Goal: Task Accomplishment & Management: Manage account settings

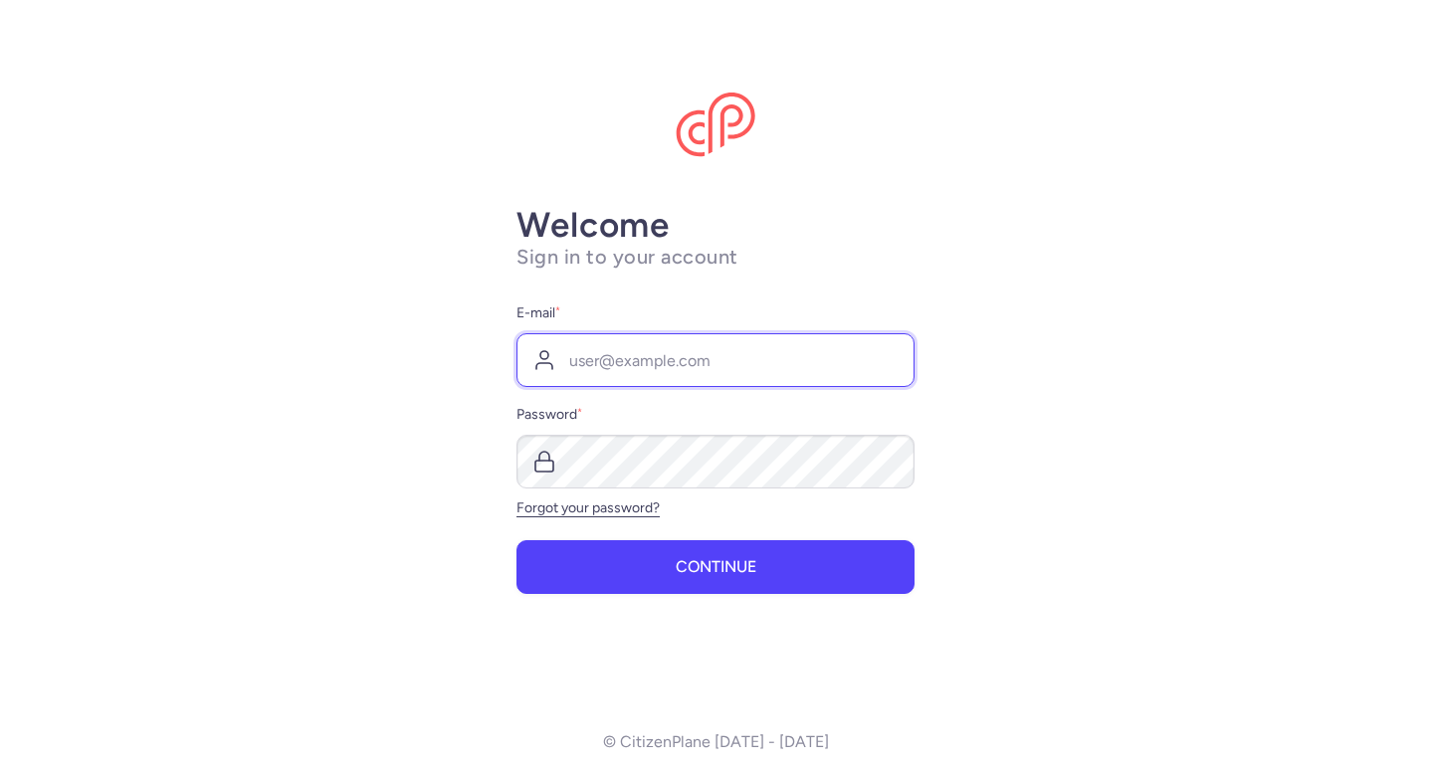
click at [678, 358] on input "E-mail *" at bounding box center [716, 360] width 398 height 54
type input "[PERSON_NAME][EMAIL_ADDRESS][DOMAIN_NAME]"
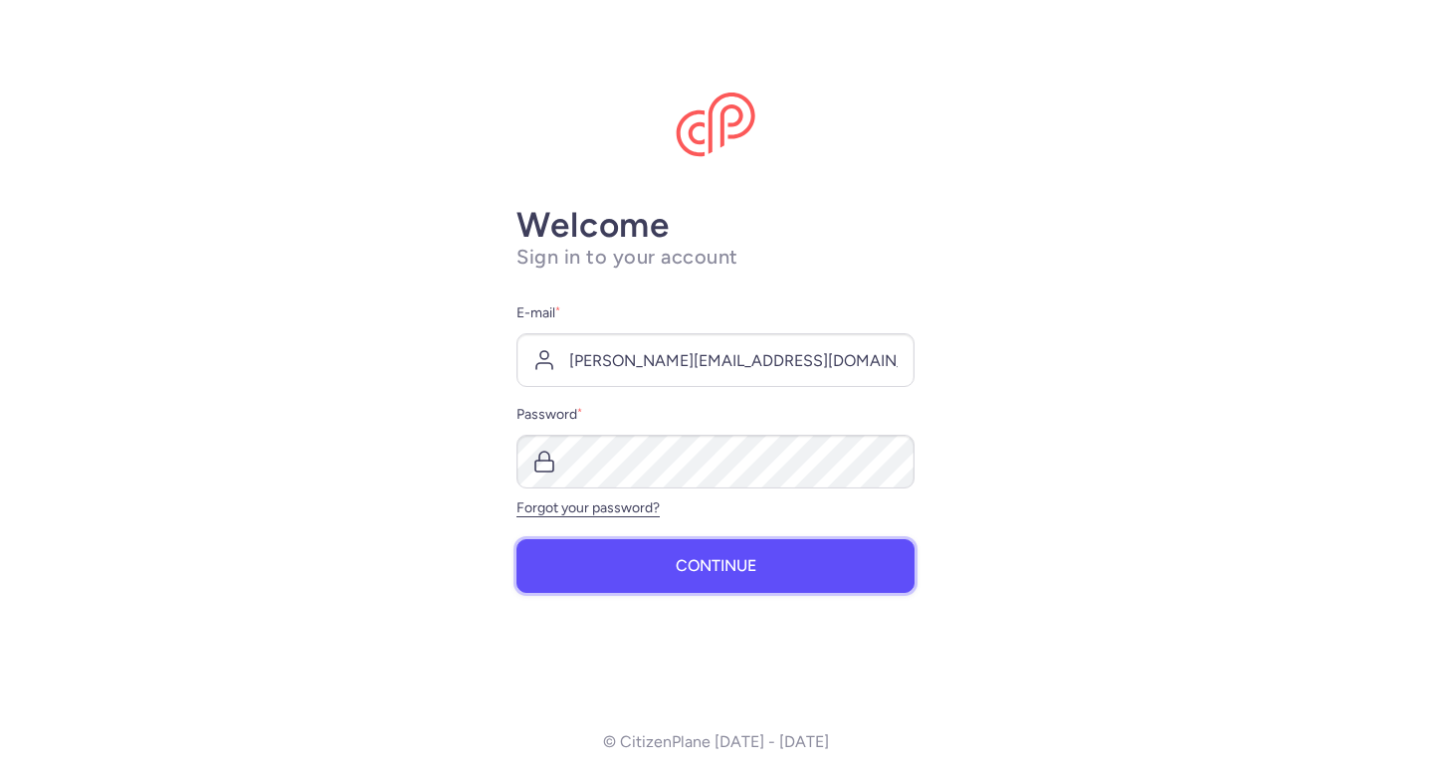
click at [726, 561] on span "Continue" at bounding box center [716, 566] width 81 height 18
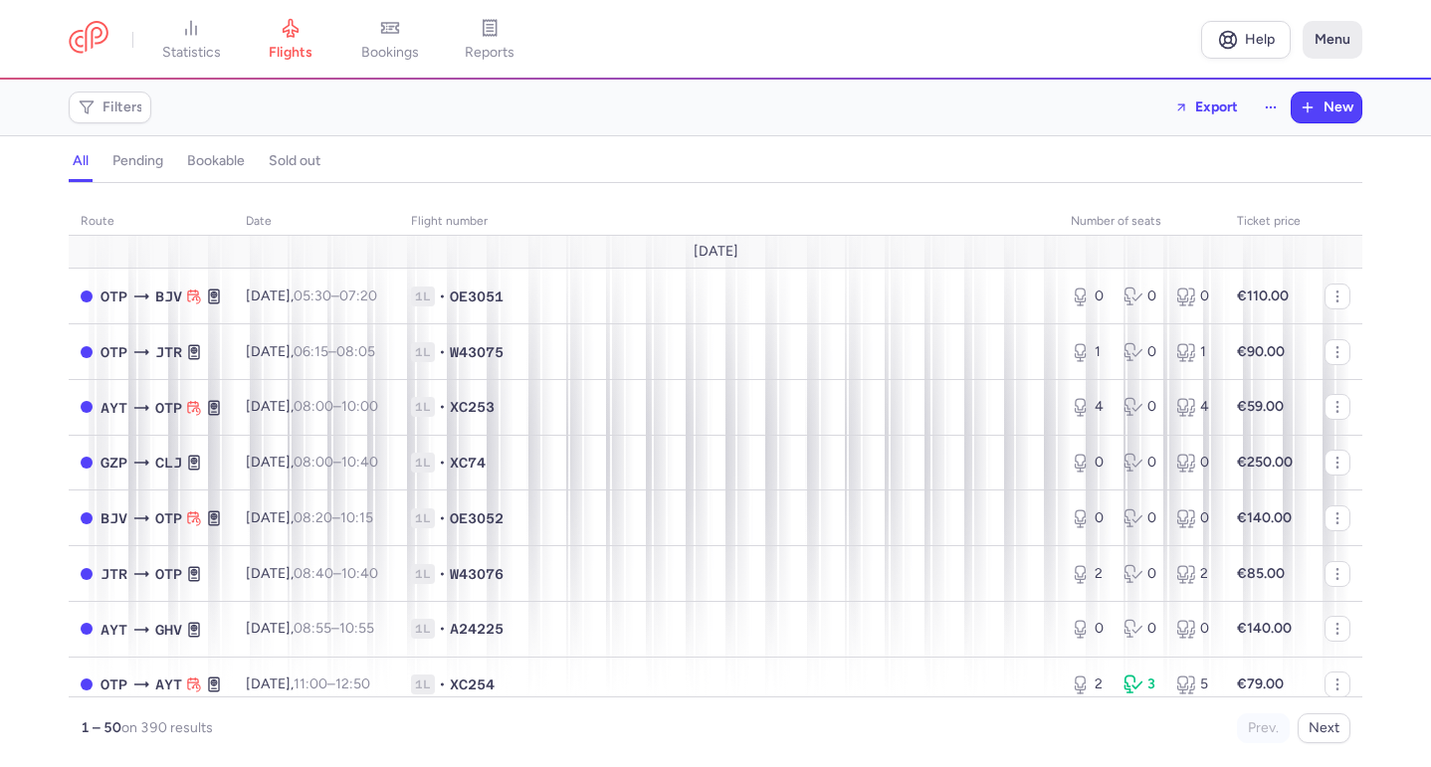
click at [1326, 47] on button "Menu" at bounding box center [1333, 40] width 60 height 38
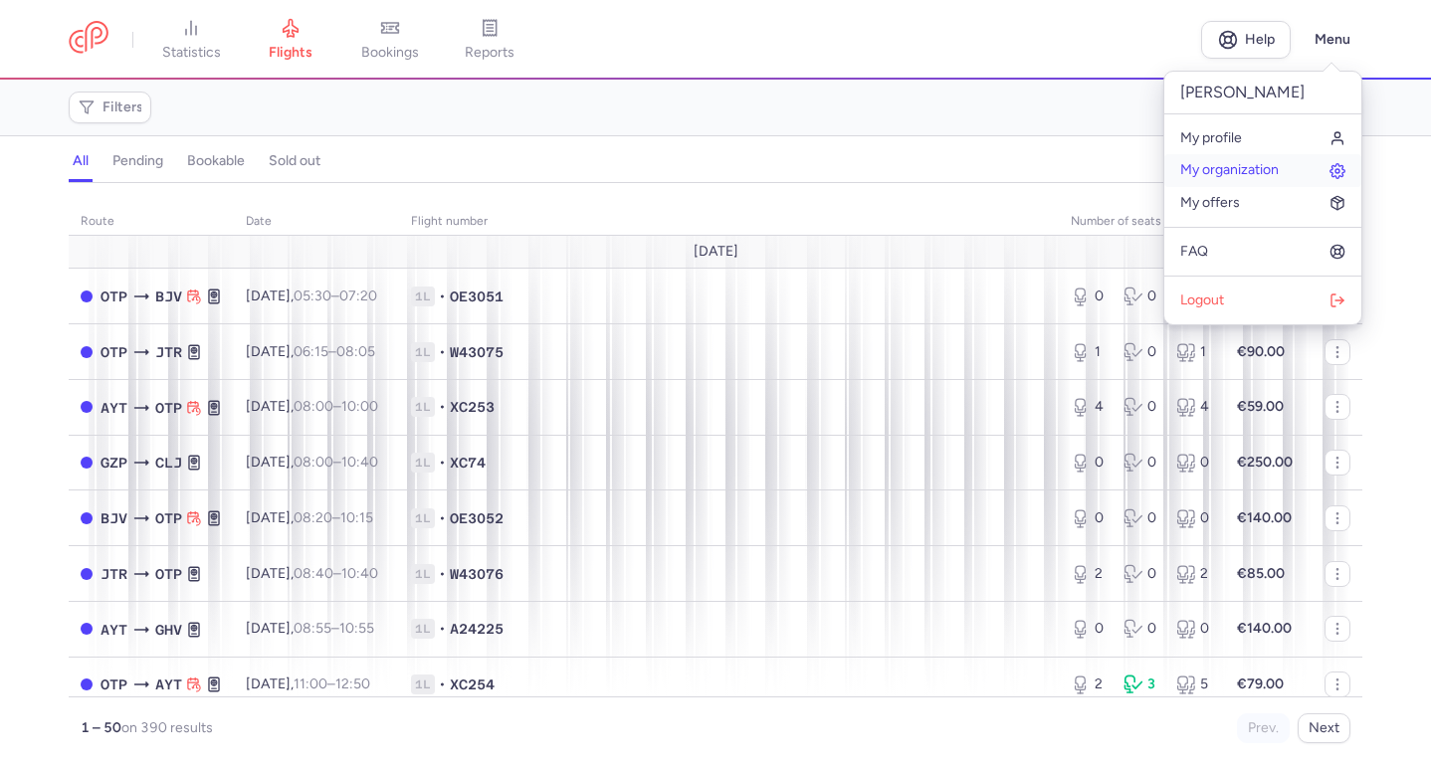
click at [1234, 159] on link "My organization" at bounding box center [1262, 170] width 197 height 32
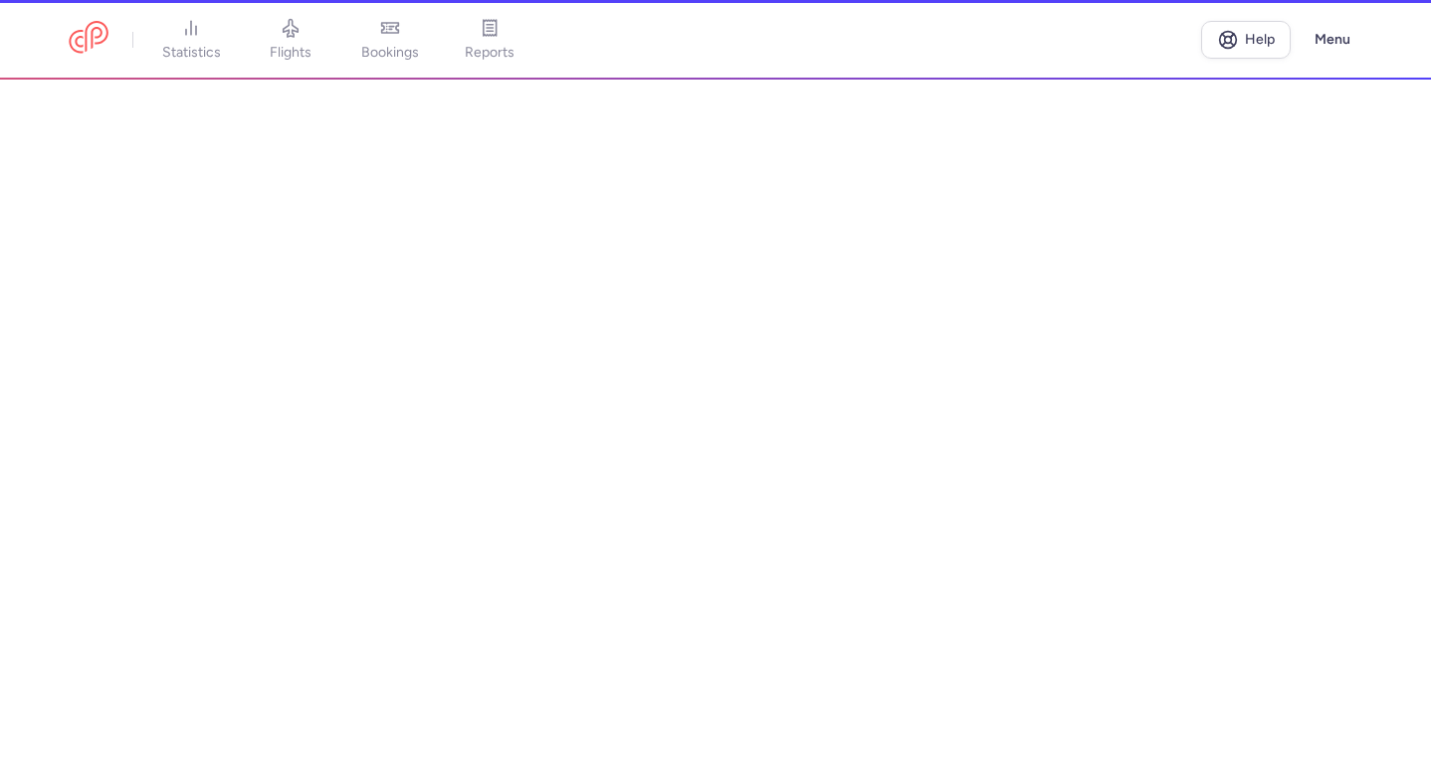
select select "ro"
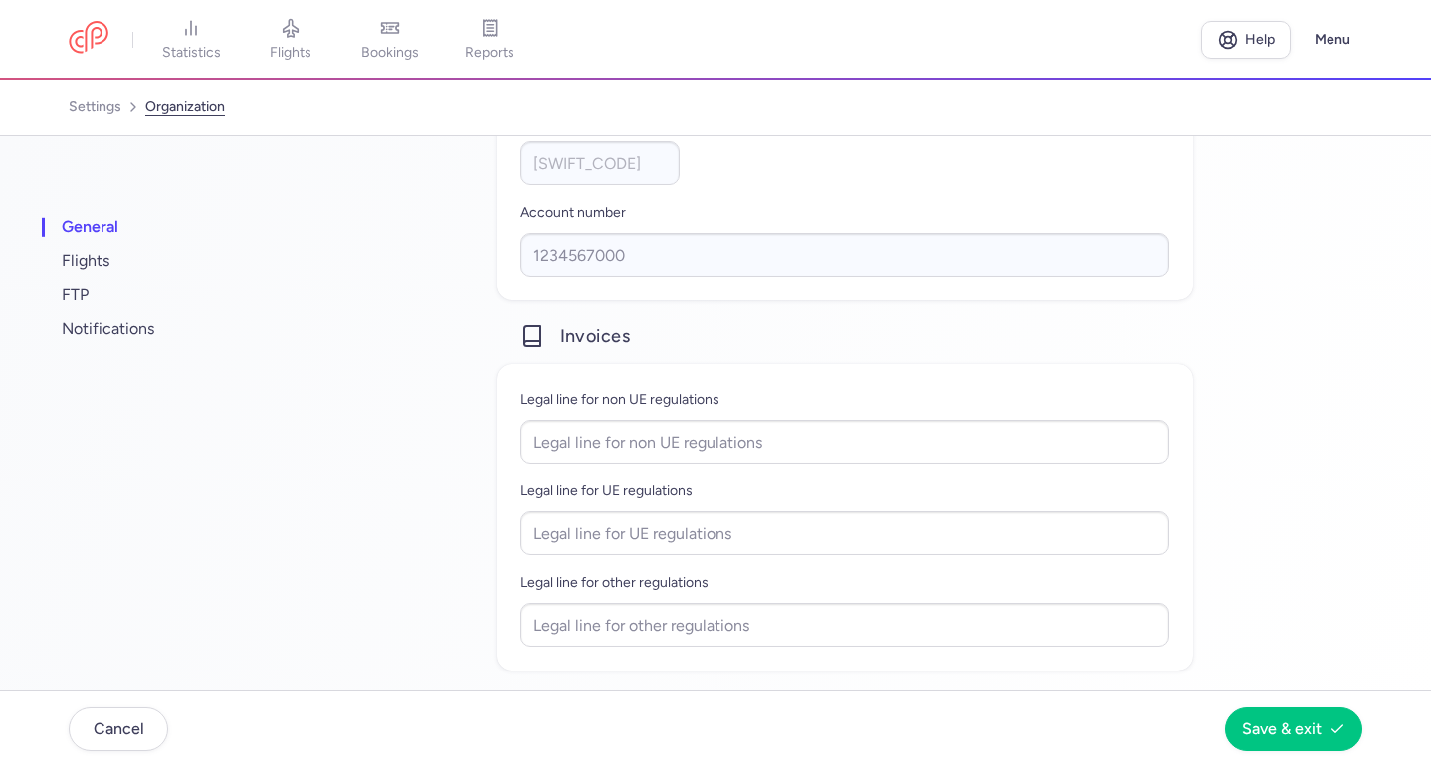
scroll to position [1321, 0]
click at [107, 260] on span "flights" at bounding box center [182, 261] width 249 height 34
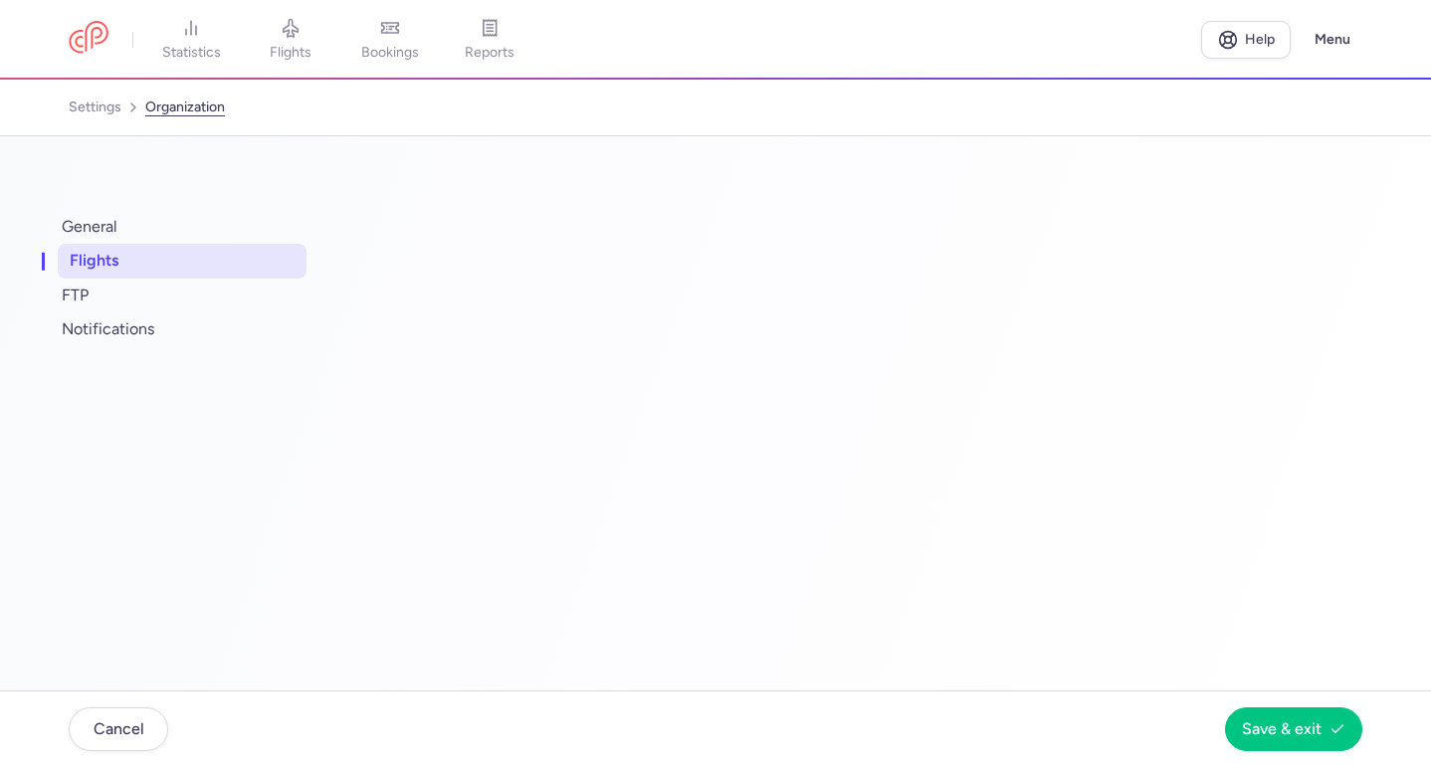
scroll to position [0, 0]
select select "days"
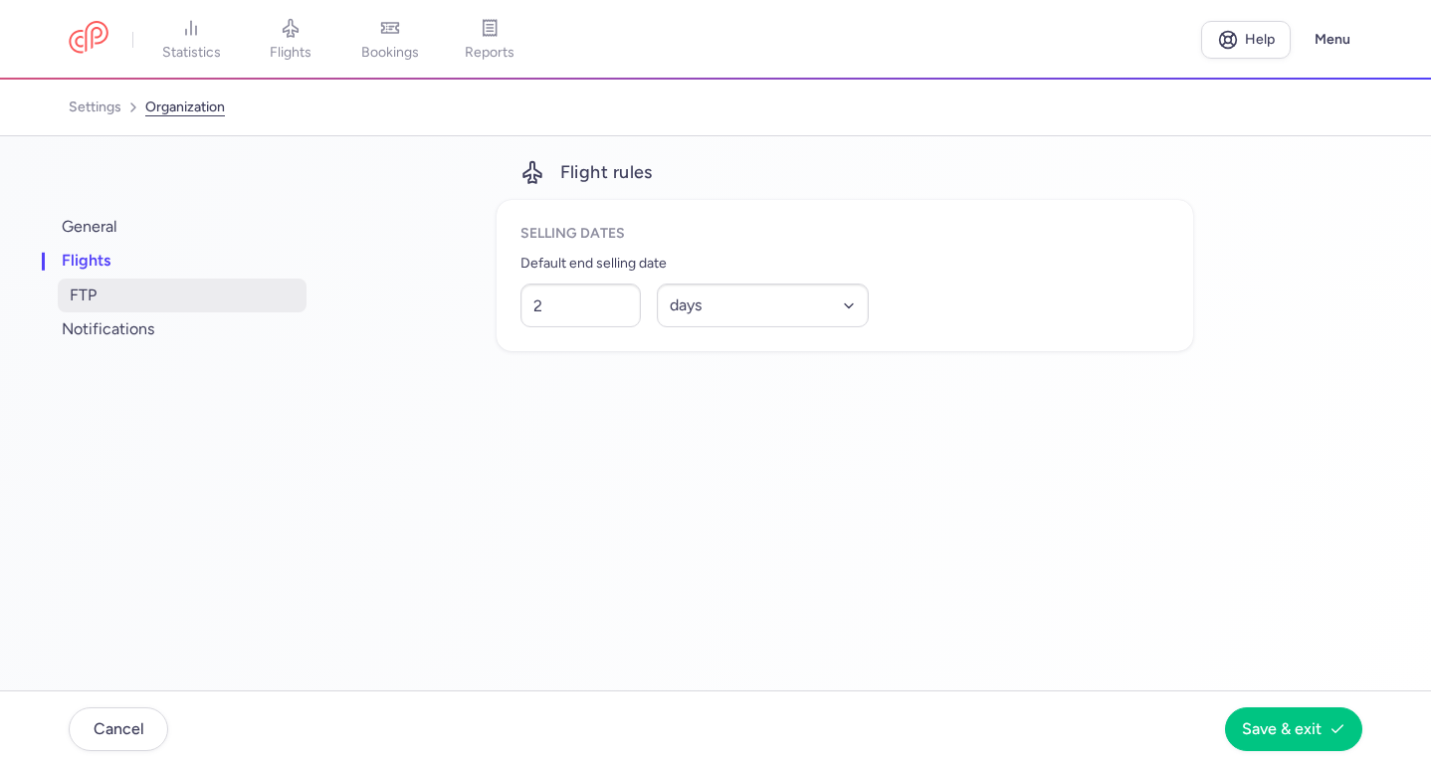
click at [87, 290] on span "FTP" at bounding box center [182, 296] width 249 height 34
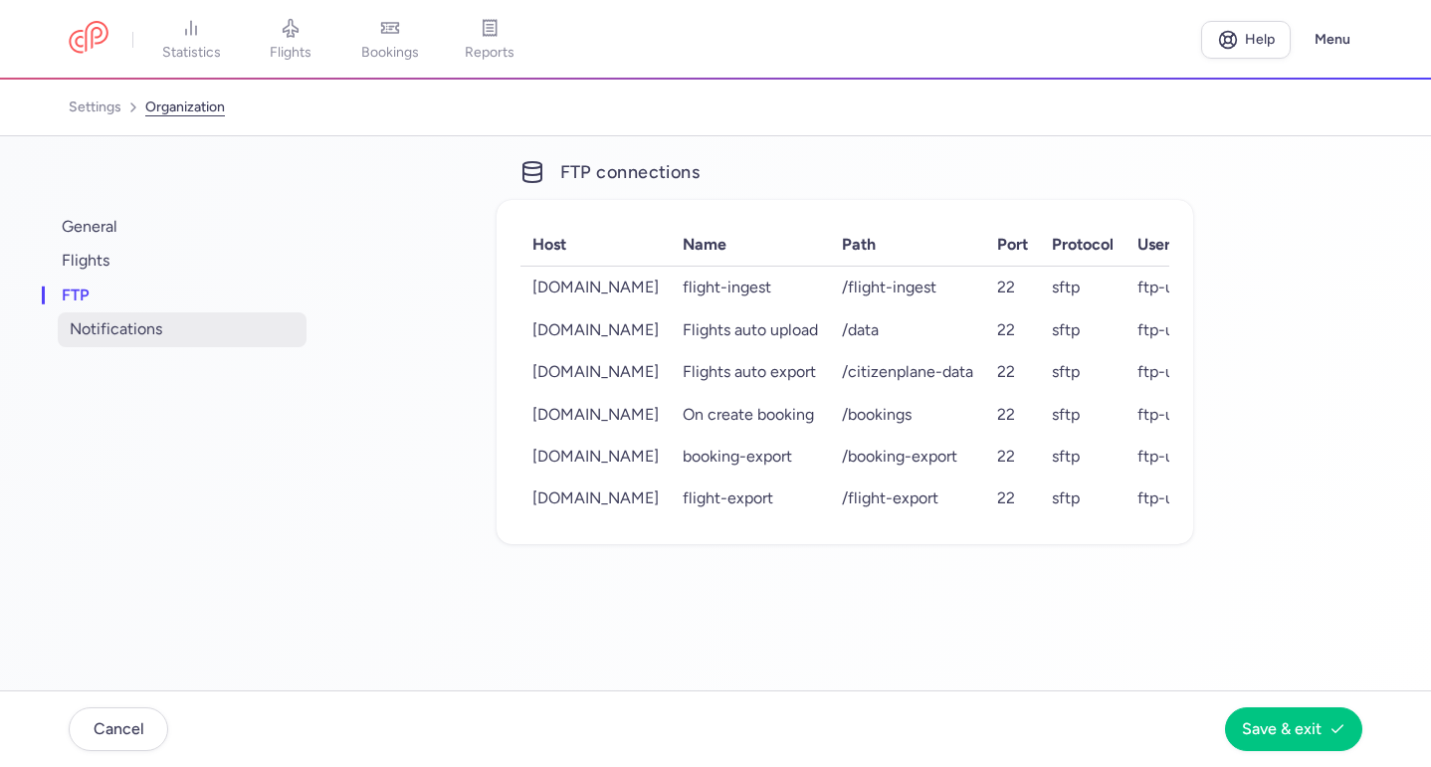
click at [103, 321] on span "notifications" at bounding box center [182, 329] width 249 height 34
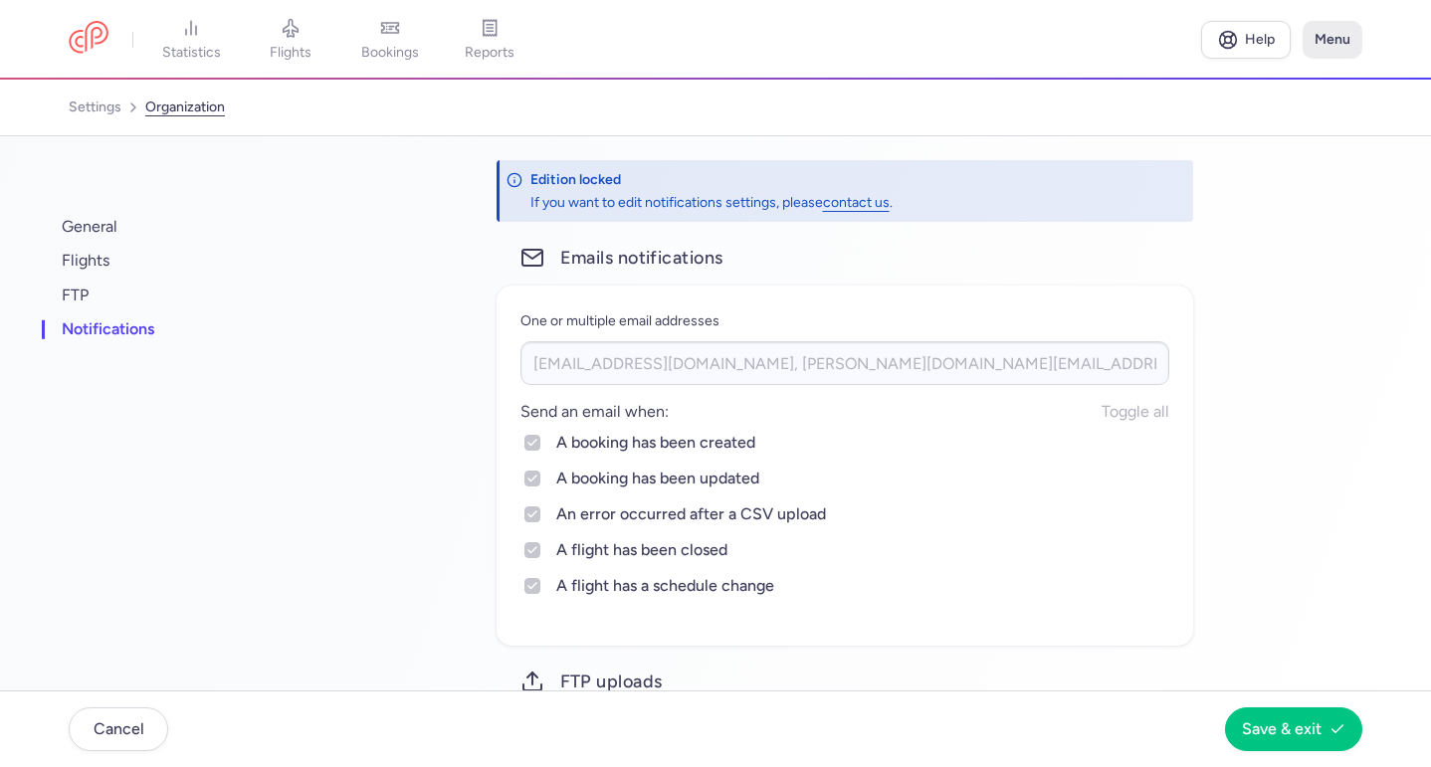
click at [1317, 43] on button "Menu" at bounding box center [1333, 40] width 60 height 38
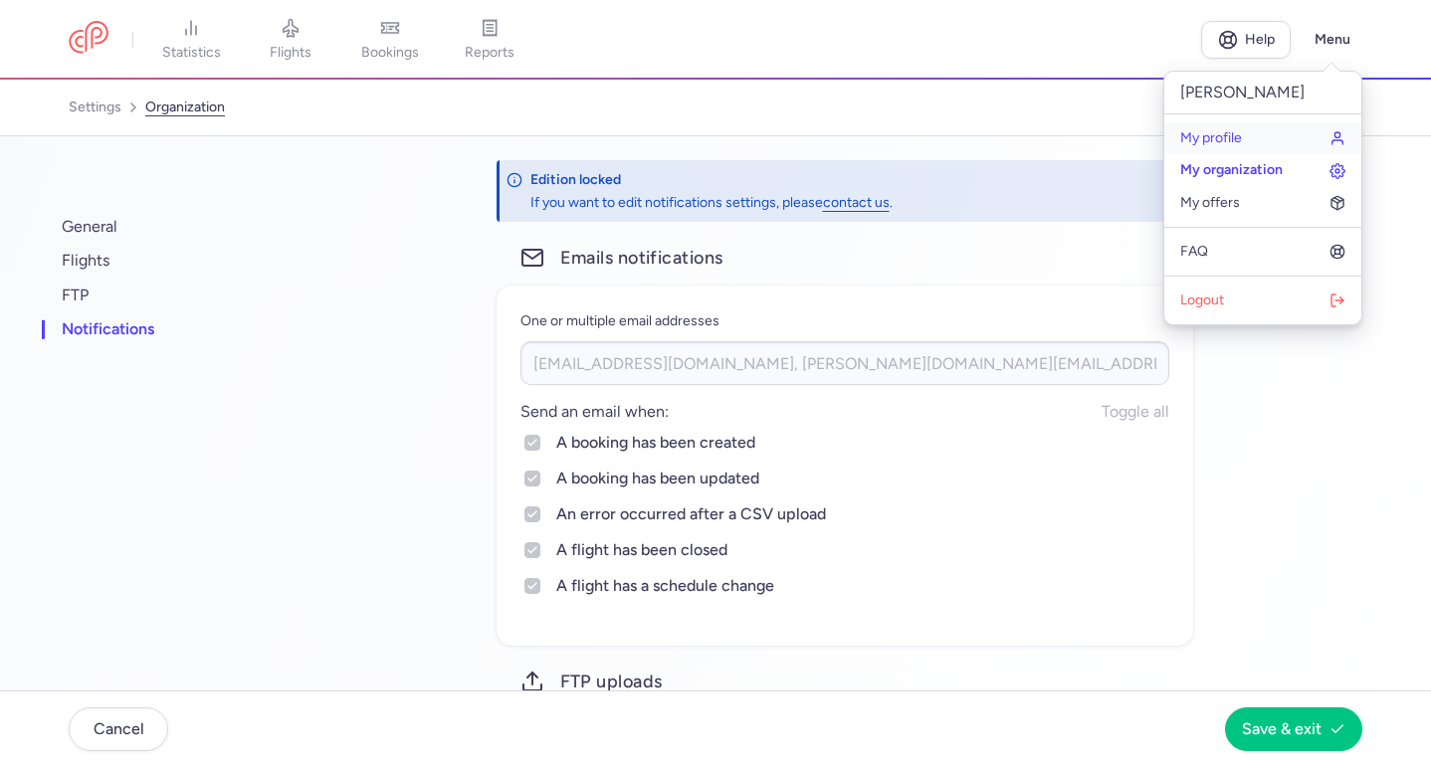
click at [1255, 135] on link "My profile" at bounding box center [1262, 138] width 197 height 32
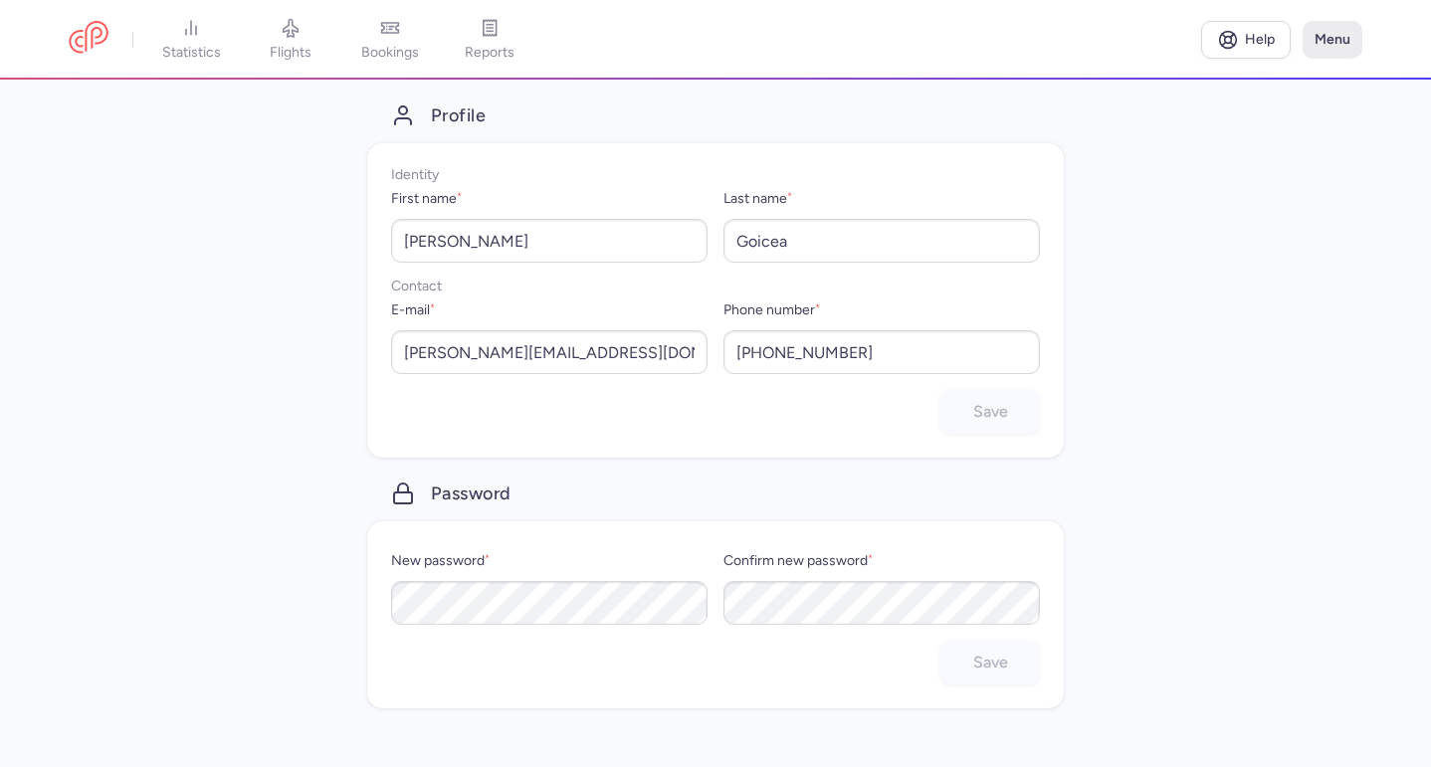
click at [1338, 41] on button "Menu" at bounding box center [1333, 40] width 60 height 38
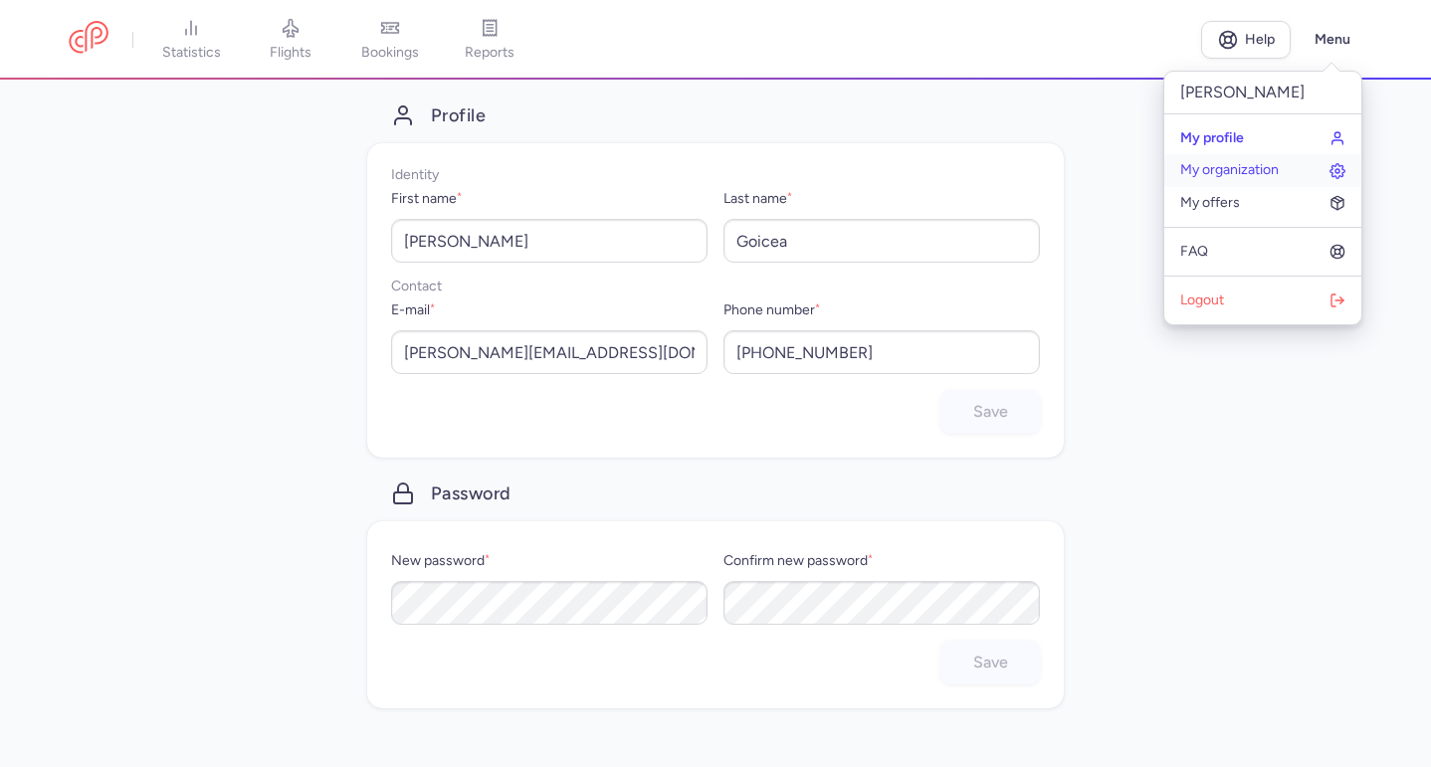
click at [1235, 164] on span "My organization" at bounding box center [1229, 170] width 99 height 16
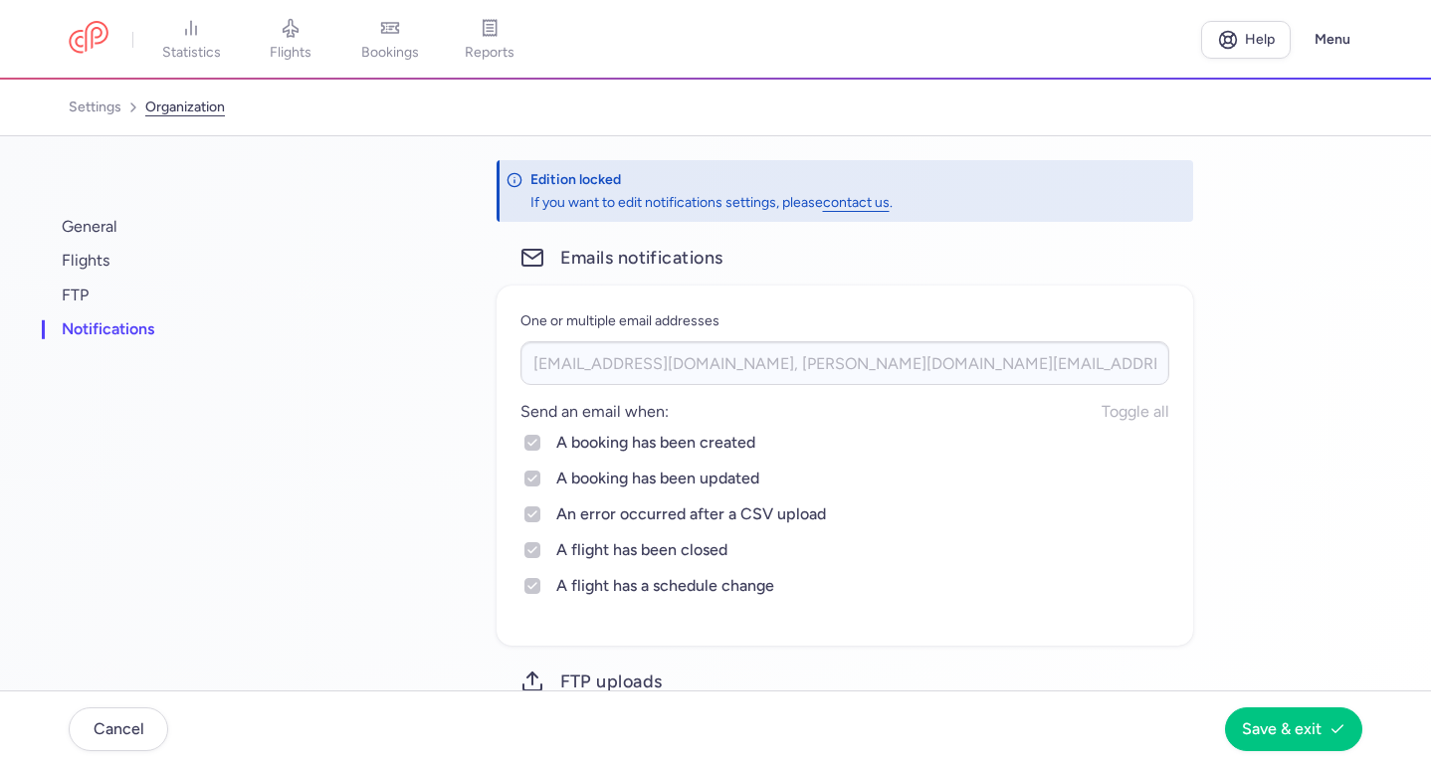
scroll to position [220, 0]
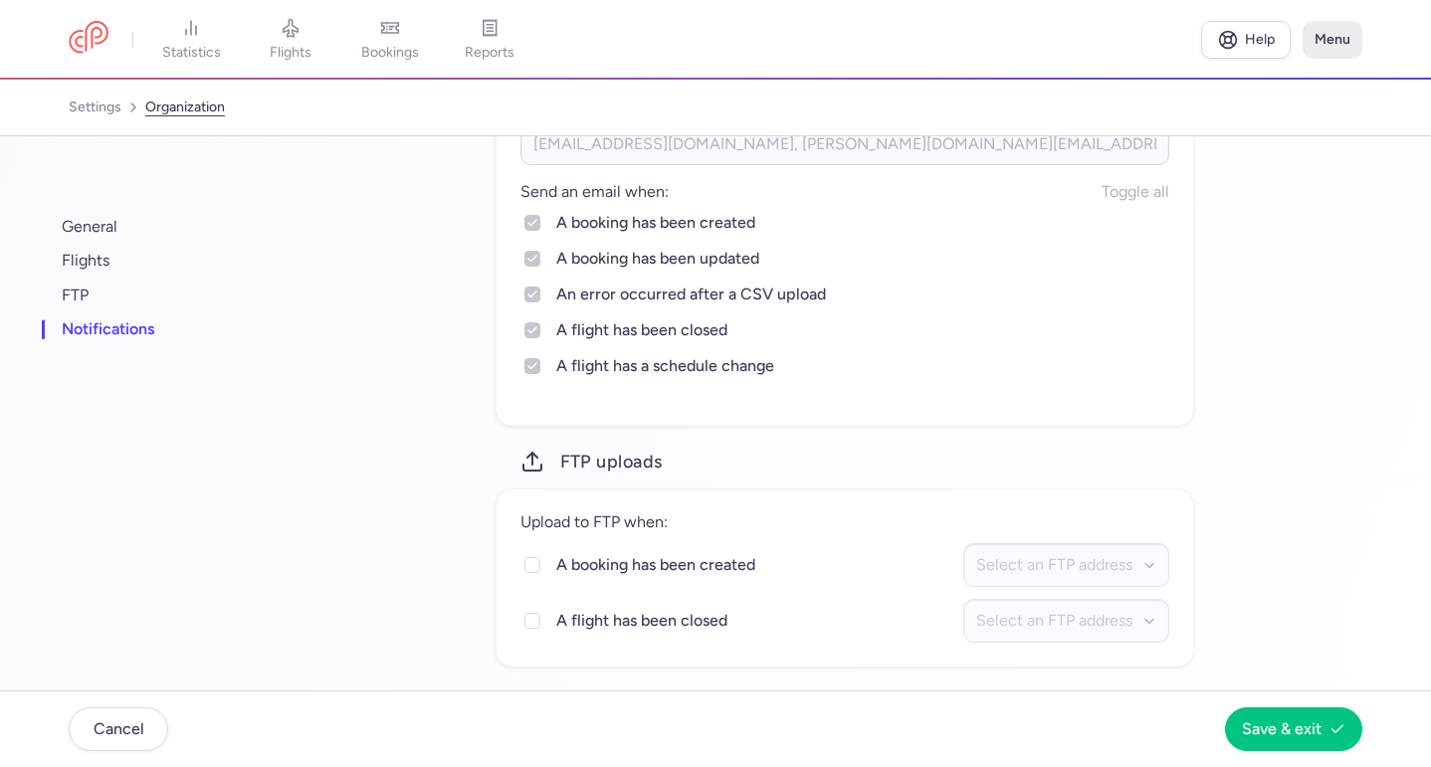
click at [1340, 37] on button "Menu" at bounding box center [1333, 40] width 60 height 38
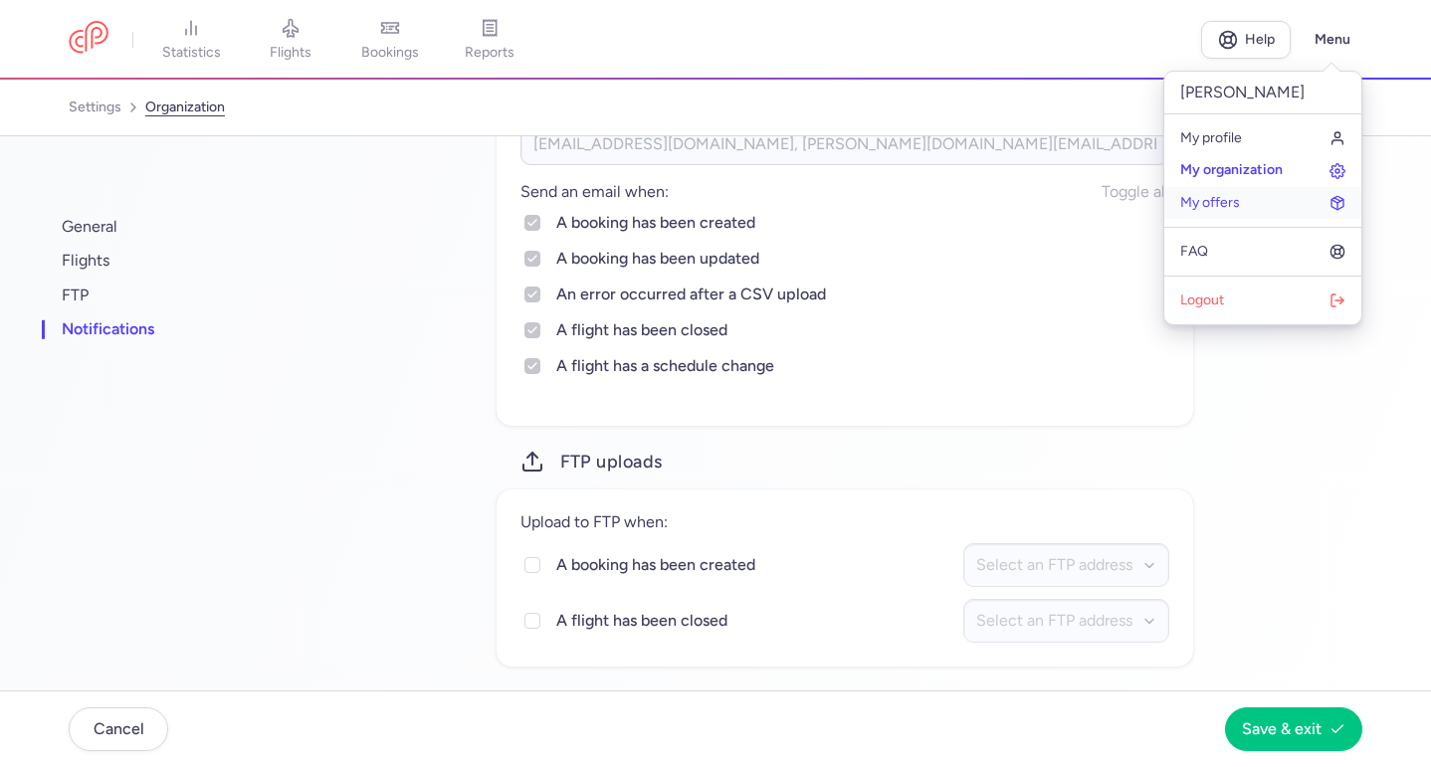
click at [1205, 204] on span "My offers" at bounding box center [1210, 203] width 60 height 16
